Goal: Information Seeking & Learning: Learn about a topic

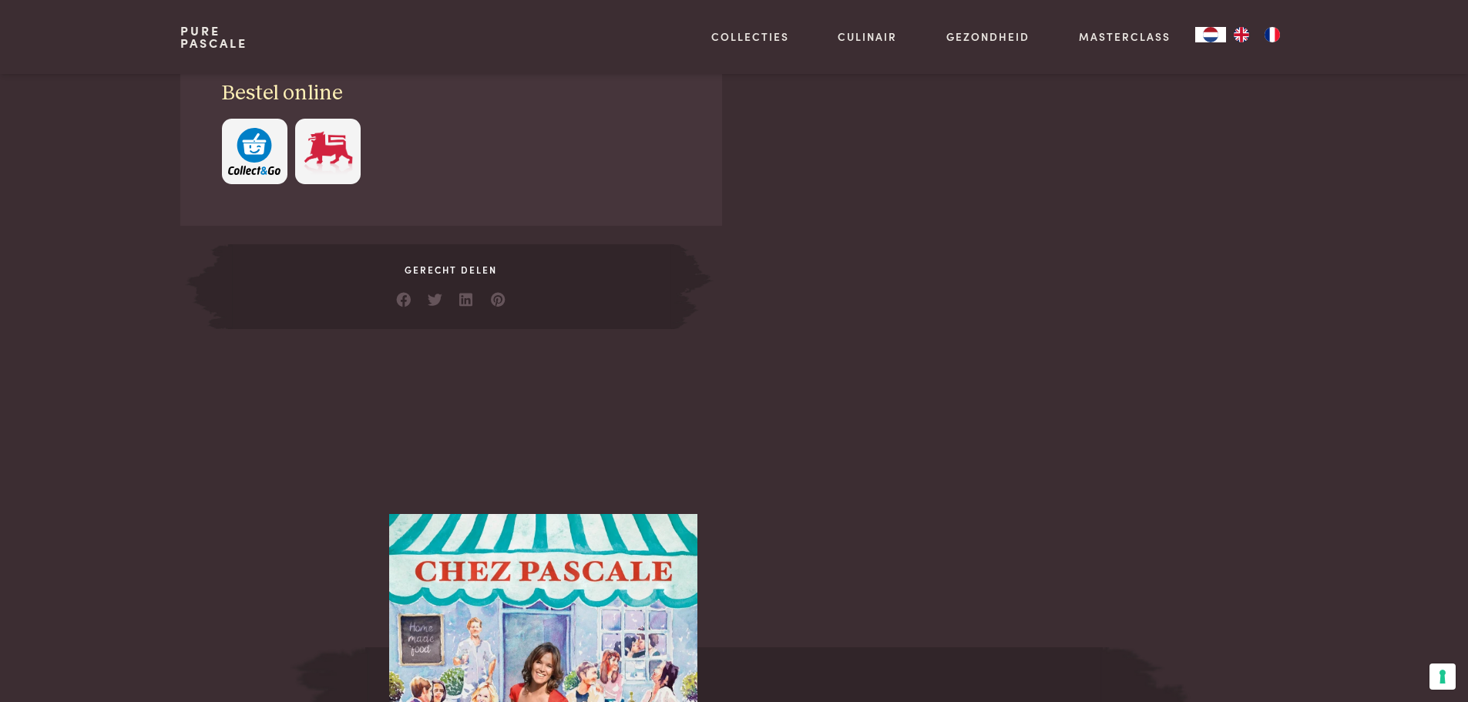
scroll to position [1233, 0]
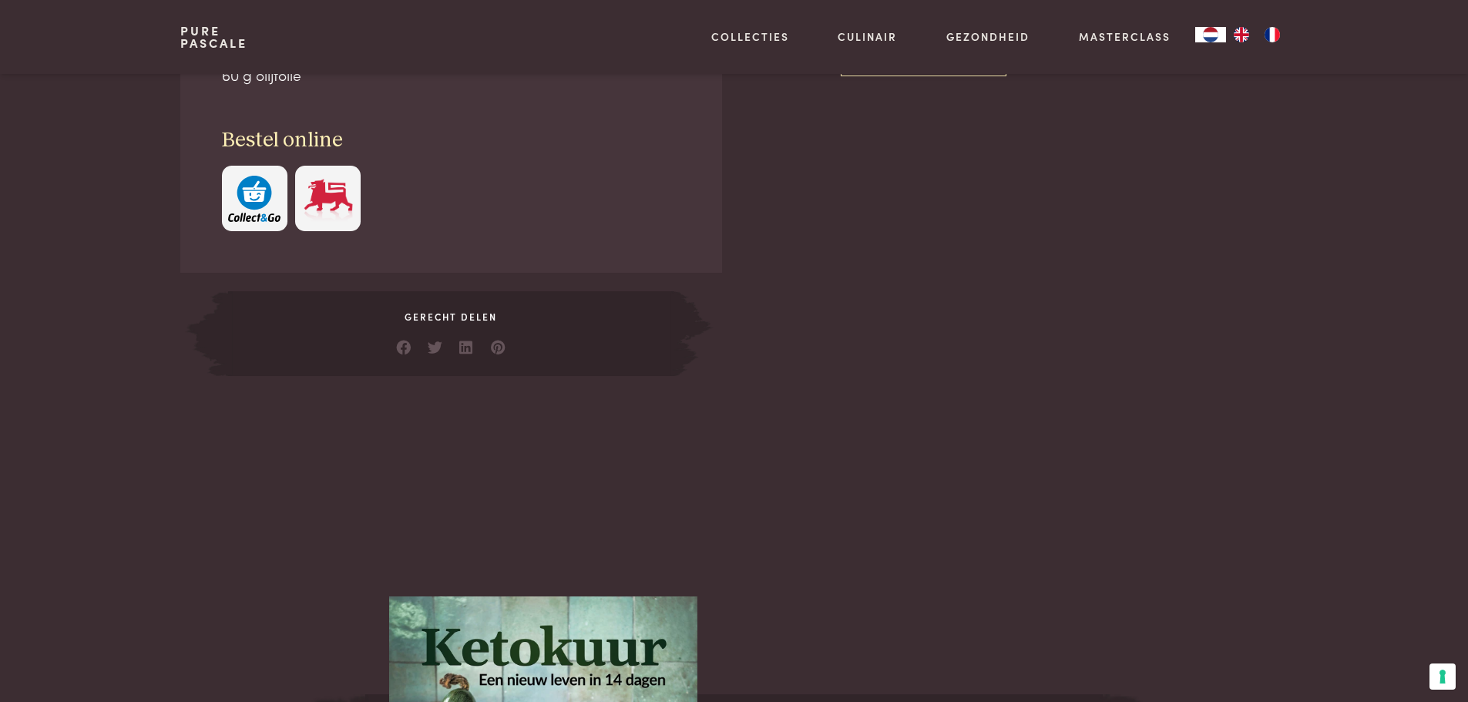
scroll to position [539, 0]
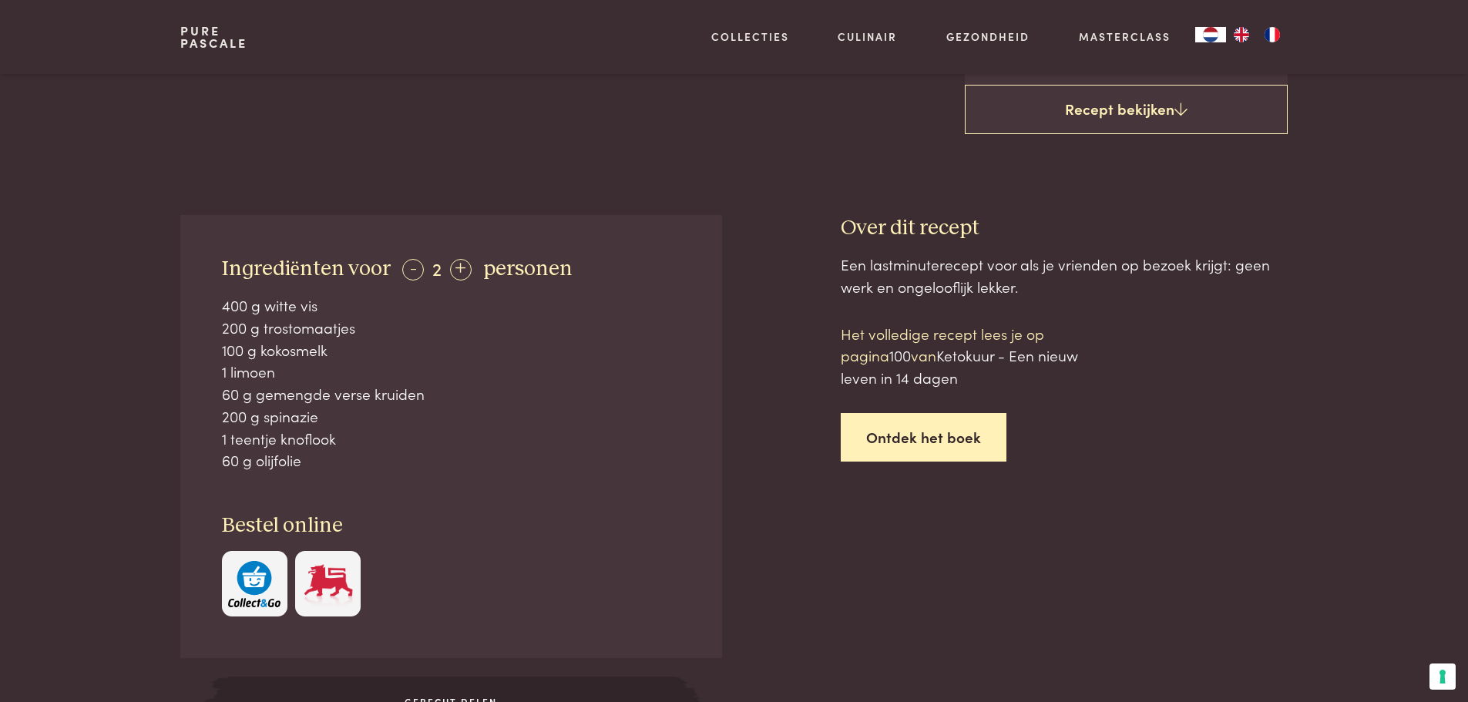
click at [971, 438] on link "Ontdek het boek" at bounding box center [924, 437] width 166 height 49
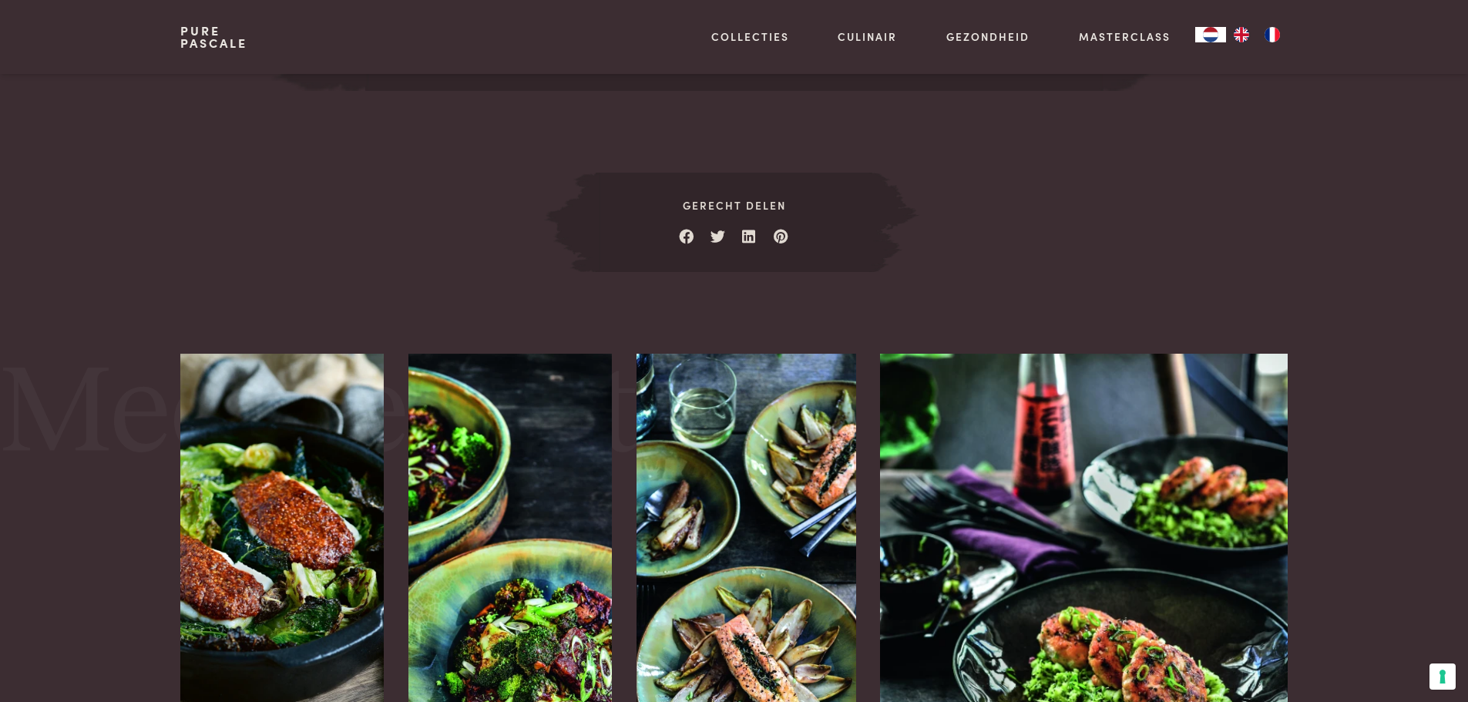
scroll to position [2158, 0]
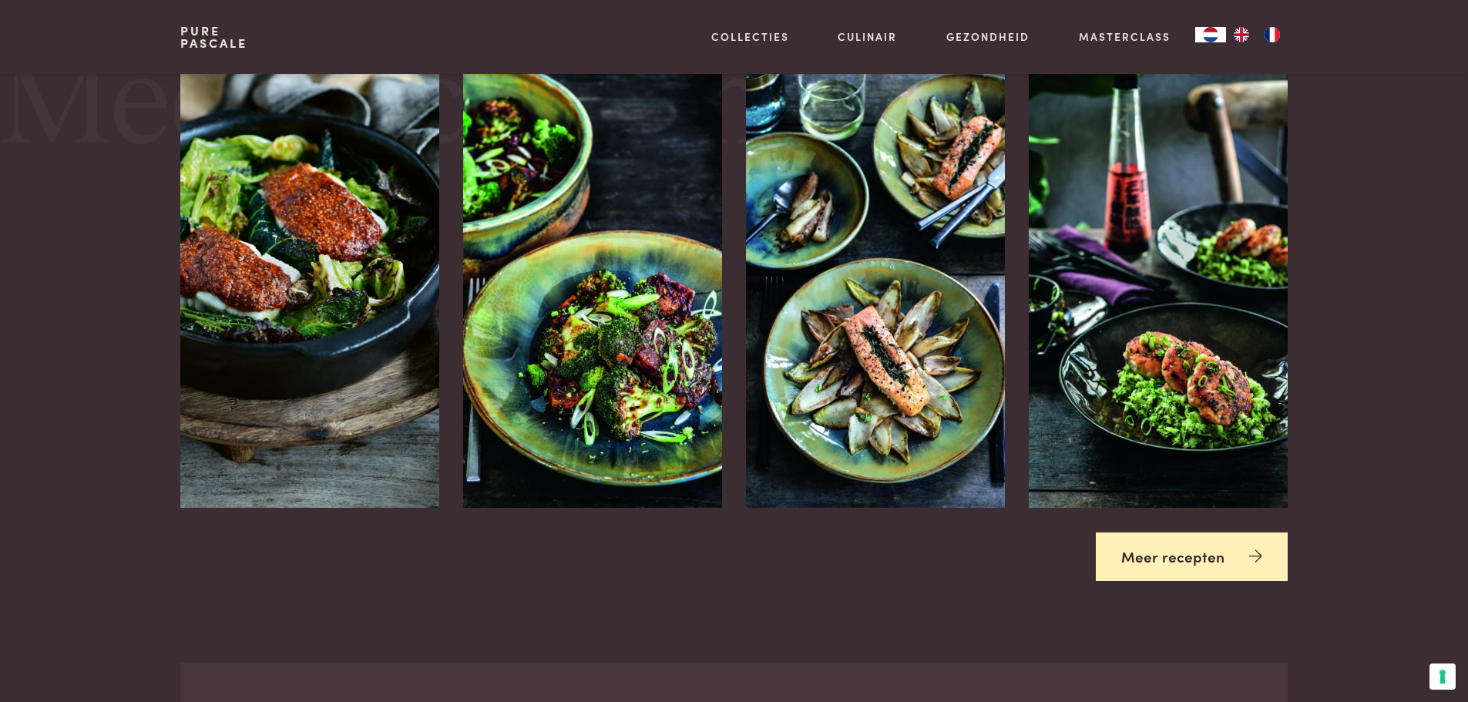
click at [1259, 549] on icon at bounding box center [1255, 556] width 13 height 22
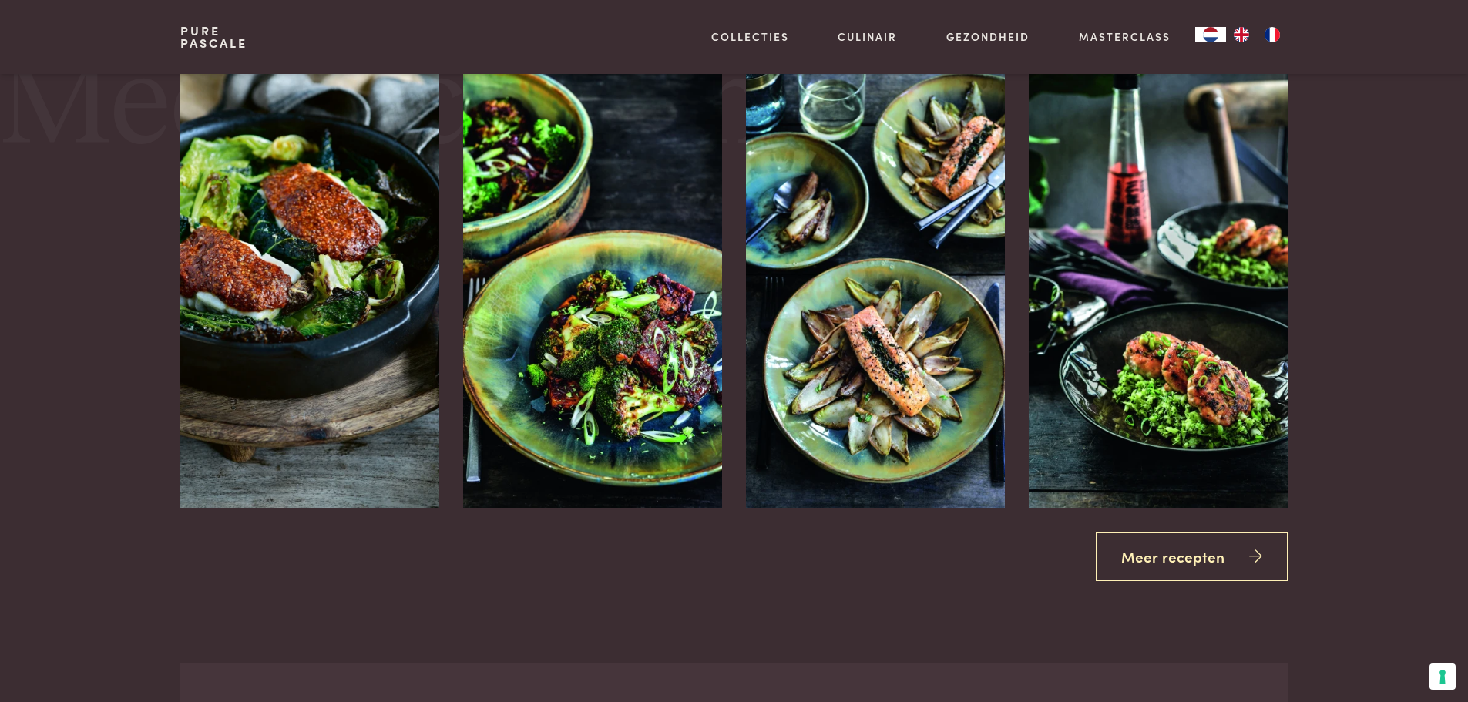
drag, startPoint x: 1242, startPoint y: 596, endPoint x: 1246, endPoint y: 582, distance: 14.4
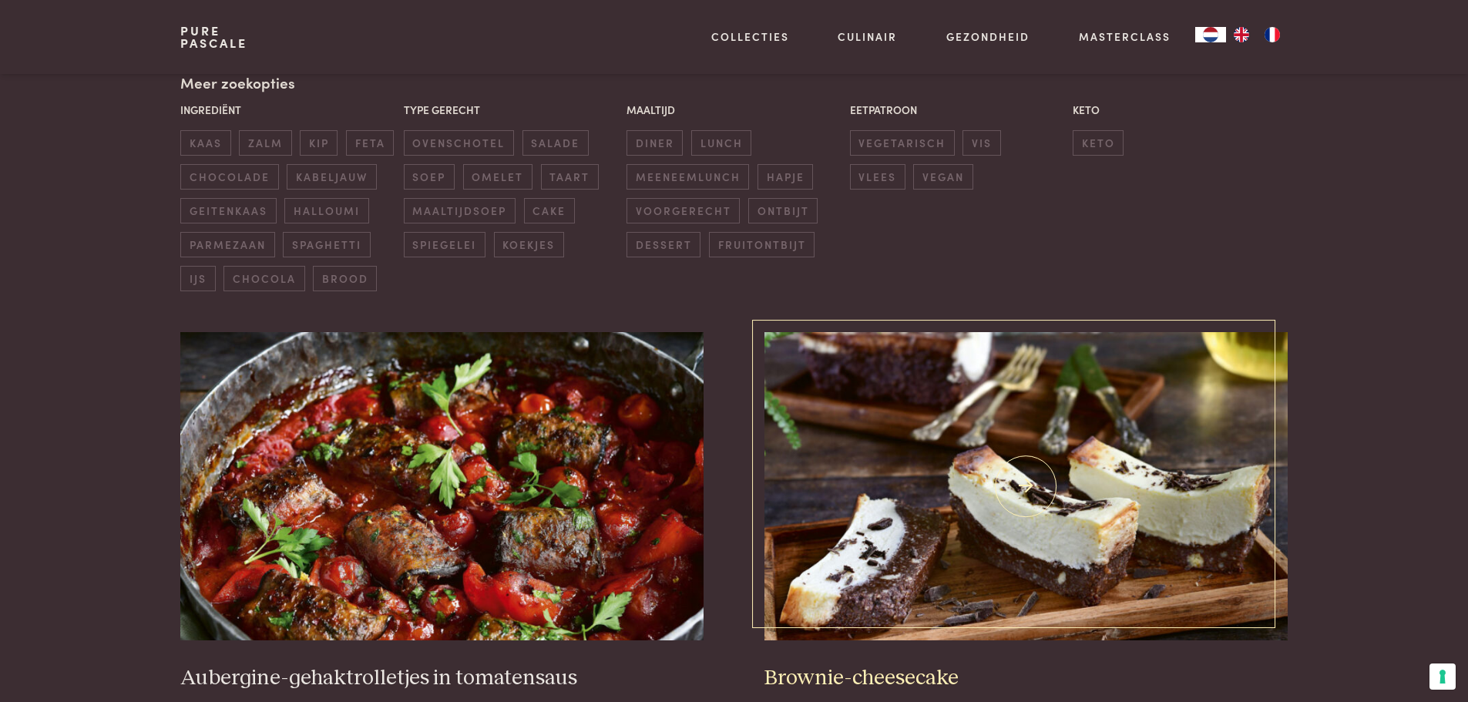
scroll to position [539, 0]
